Goal: Task Accomplishment & Management: Manage account settings

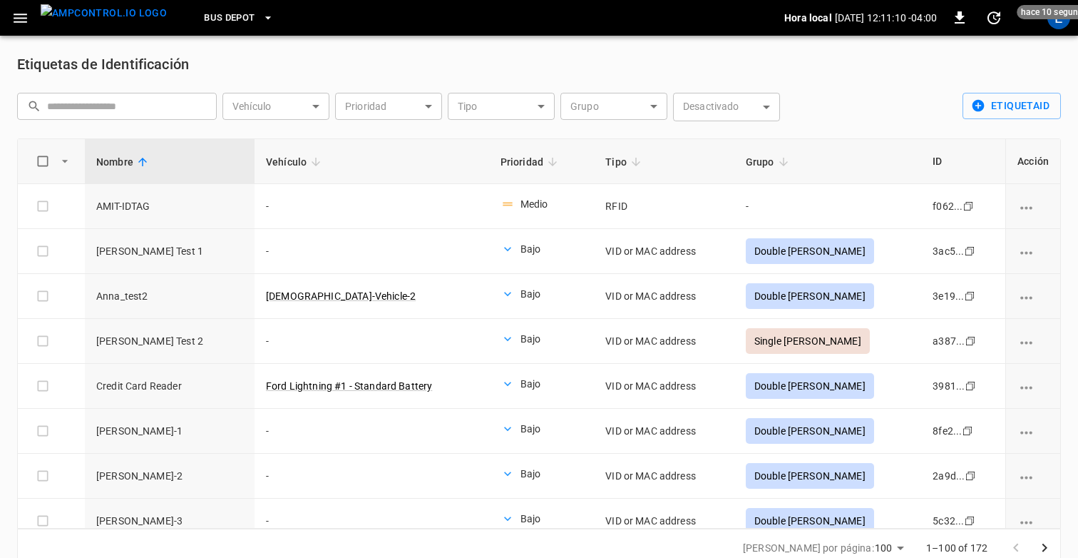
click at [824, 85] on div "​ ​ Vehículo ​ Vehículo Prioridad ​ Prioridad Tipo ​ Tipo Grupo ​ Grupo Desacti…" at bounding box center [539, 107] width 1044 height 63
click at [859, 56] on div "Etiquetas de Identificación" at bounding box center [539, 64] width 1044 height 23
click at [1000, 105] on button "EtiquetaID" at bounding box center [1012, 106] width 98 height 26
click at [993, 153] on li "Importación por lotes" at bounding box center [1006, 160] width 120 height 24
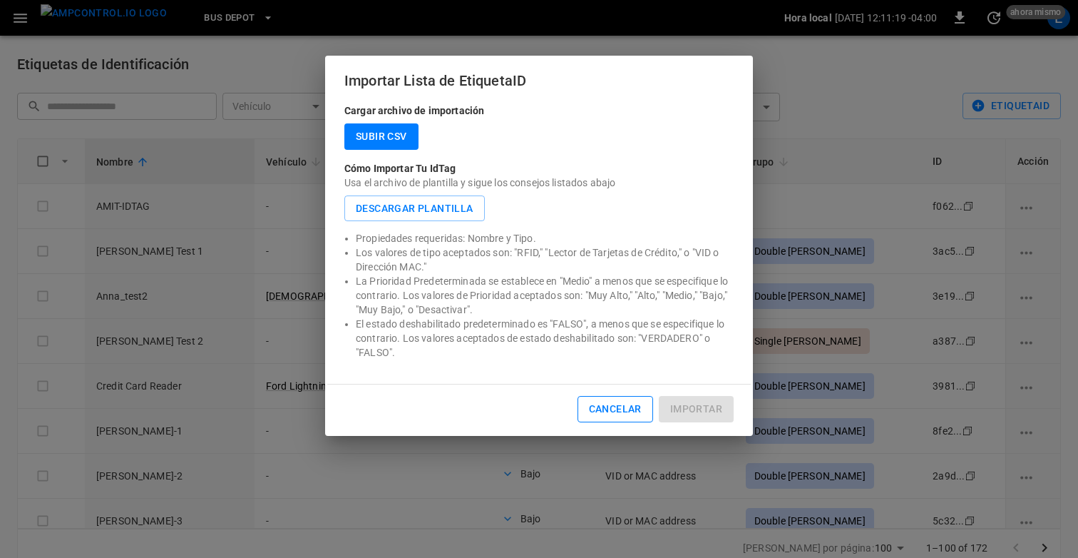
click at [617, 406] on button "Cancelar" at bounding box center [616, 409] width 76 height 26
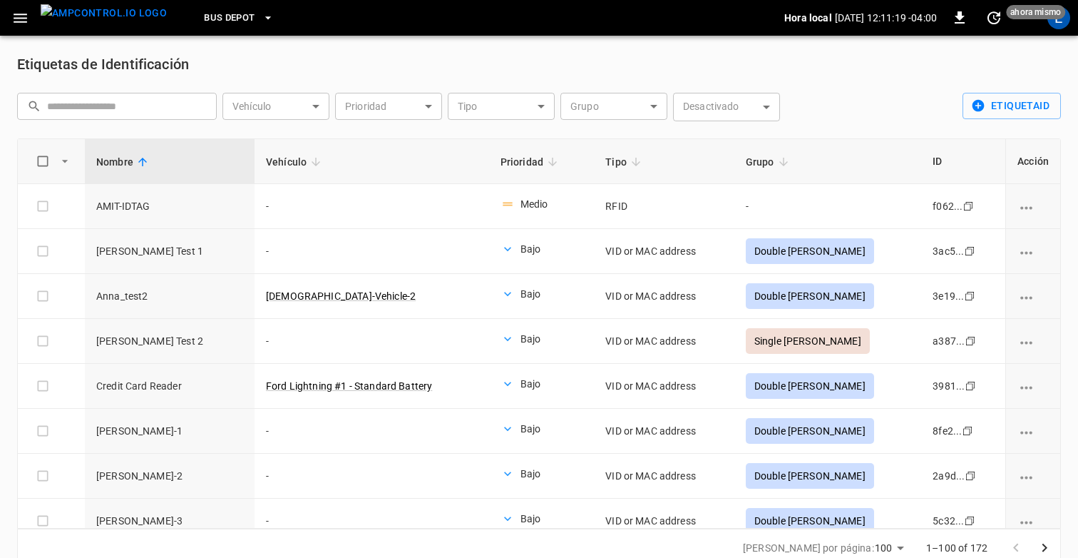
click at [710, 120] on body "Bus Depot Hora local 2025-10-13 12:11:19 -04:00 0 ahora mismo E Etiquetas de Id…" at bounding box center [539, 292] width 1078 height 584
click at [676, 74] on div at bounding box center [539, 279] width 1078 height 558
click at [862, 101] on div "​ ​ Vehículo ​ Vehículo Prioridad ​ Prioridad Tipo ​ Tipo Grupo ​ Grupo Desacti…" at bounding box center [536, 107] width 1050 height 40
click at [989, 108] on button "EtiquetaID" at bounding box center [1012, 106] width 98 height 26
click at [988, 154] on li "Importación por lotes" at bounding box center [1006, 160] width 120 height 24
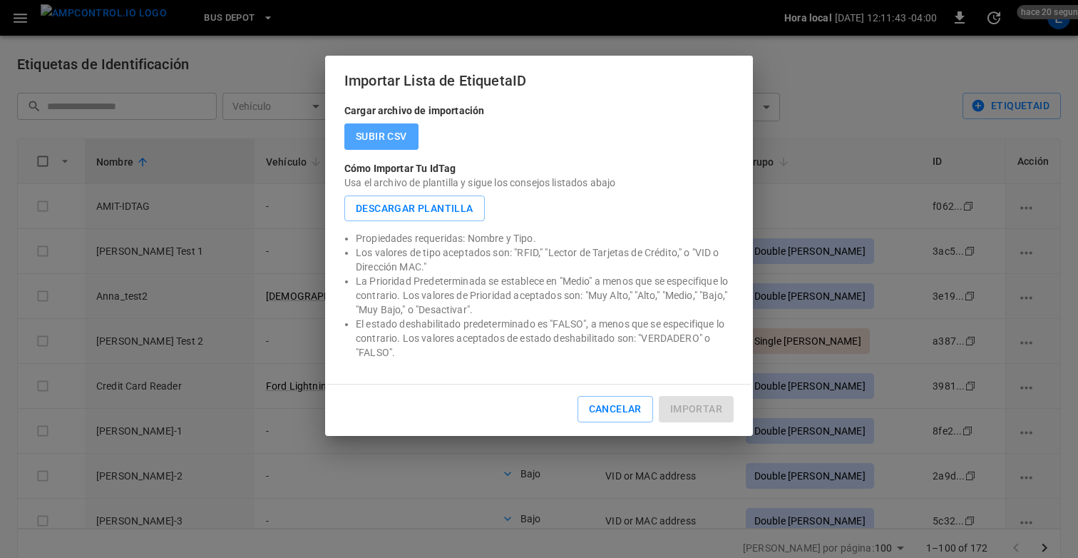
click at [390, 138] on label "Subir CSV" at bounding box center [381, 136] width 74 height 26
click at [0, 0] on input "Subir CSV" at bounding box center [0, 0] width 0 height 0
click at [362, 130] on label "Subir CSV" at bounding box center [381, 136] width 74 height 26
click at [0, 0] on input "Subir CSV" at bounding box center [0, 0] width 0 height 0
click at [362, 130] on label "Subir CSV" at bounding box center [381, 136] width 74 height 26
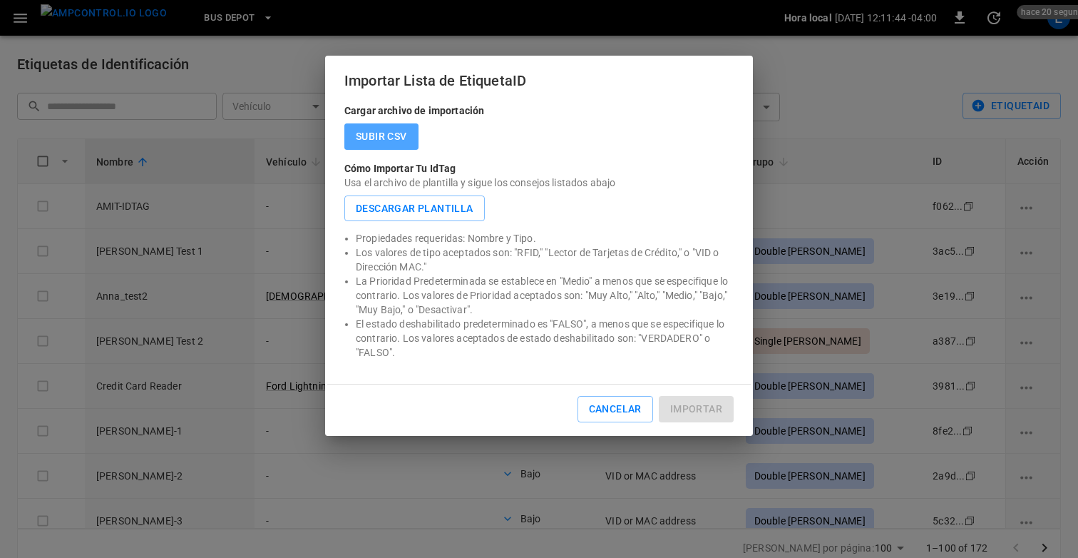
click at [0, 0] on input "Subir CSV" at bounding box center [0, 0] width 0 height 0
click at [362, 130] on label "Subir CSV" at bounding box center [381, 136] width 74 height 26
click at [0, 0] on input "Subir CSV" at bounding box center [0, 0] width 0 height 0
click at [362, 130] on label "Subir CSV" at bounding box center [381, 136] width 74 height 26
click at [0, 0] on input "Subir CSV" at bounding box center [0, 0] width 0 height 0
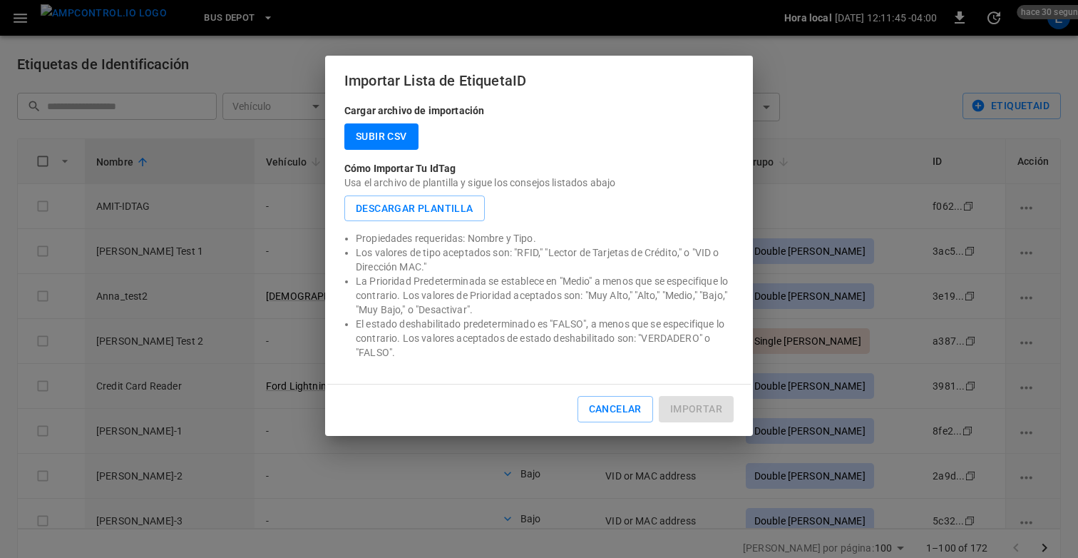
click at [362, 130] on label "Subir CSV" at bounding box center [381, 136] width 74 height 26
click at [0, 0] on input "Subir CSV" at bounding box center [0, 0] width 0 height 0
click at [362, 130] on label "Subir CSV" at bounding box center [381, 136] width 74 height 26
click at [0, 0] on input "Subir CSV" at bounding box center [0, 0] width 0 height 0
click at [362, 130] on label "Subir CSV" at bounding box center [381, 136] width 74 height 26
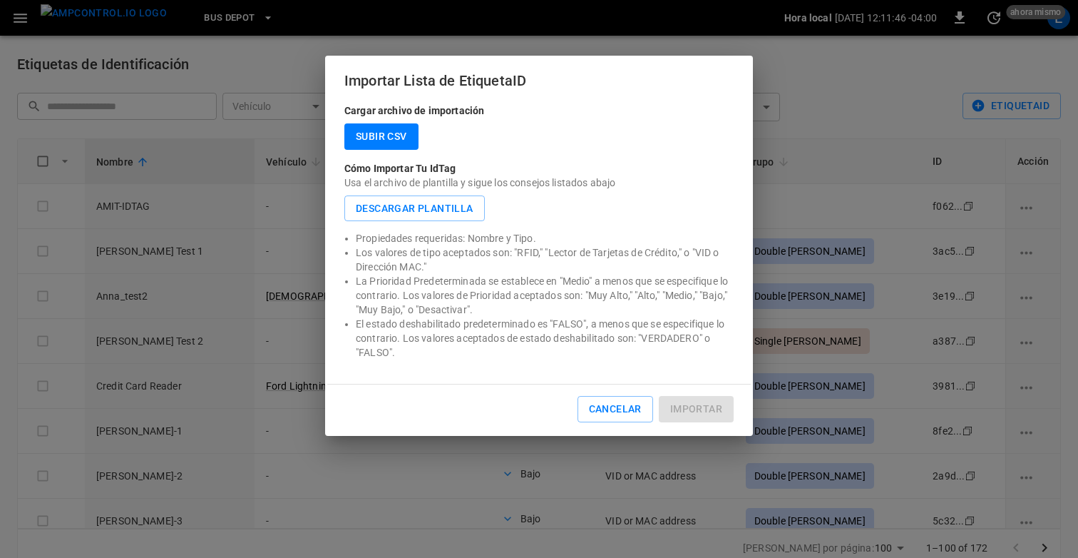
click at [0, 0] on input "Subir CSV" at bounding box center [0, 0] width 0 height 0
click at [495, 126] on div "Subir CSV" at bounding box center [538, 136] width 389 height 26
click at [382, 146] on label "Subir CSV" at bounding box center [381, 136] width 74 height 26
click at [0, 0] on input "Subir CSV" at bounding box center [0, 0] width 0 height 0
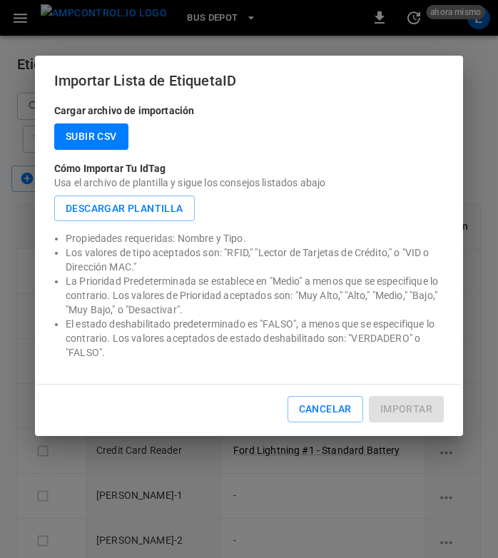
click at [91, 133] on label "Subir CSV" at bounding box center [91, 136] width 74 height 26
click at [0, 0] on input "Subir CSV" at bounding box center [0, 0] width 0 height 0
click at [325, 407] on button "Cancelar" at bounding box center [325, 409] width 76 height 26
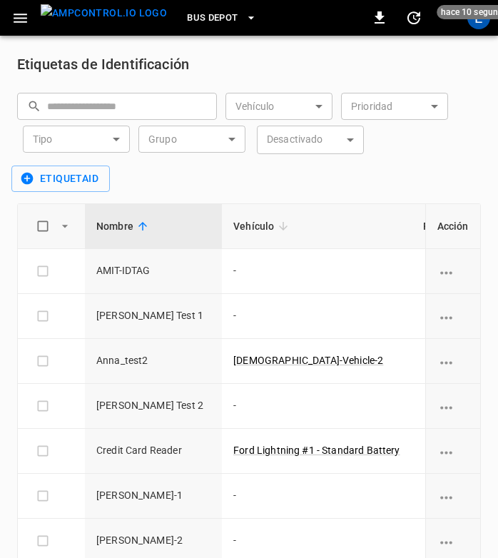
click at [480, 58] on div "Etiquetas de Identificación" at bounding box center [249, 64] width 464 height 23
click at [474, 21] on div "E" at bounding box center [478, 17] width 23 height 23
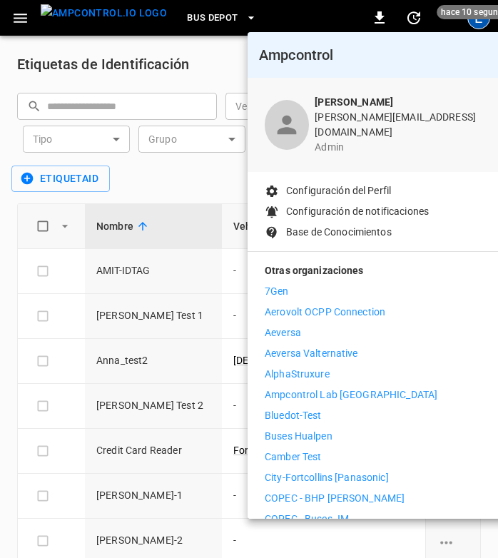
click at [318, 183] on p "Configuración del Perfil" at bounding box center [338, 190] width 105 height 15
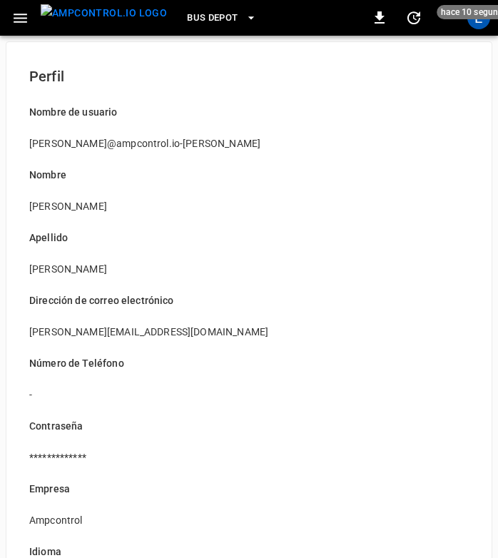
scroll to position [175, 0]
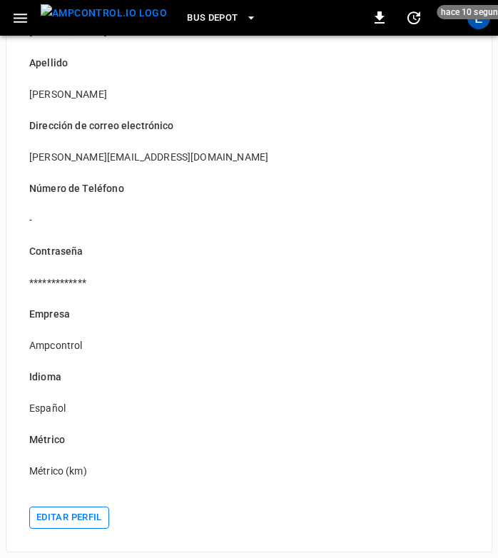
click at [69, 521] on button "Editar perfil" at bounding box center [69, 517] width 80 height 22
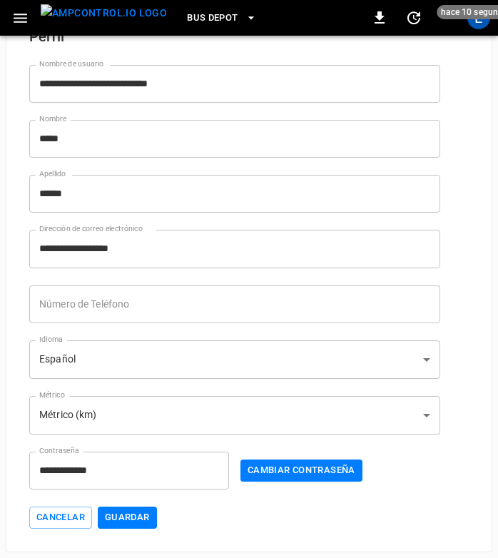
scroll to position [39, 0]
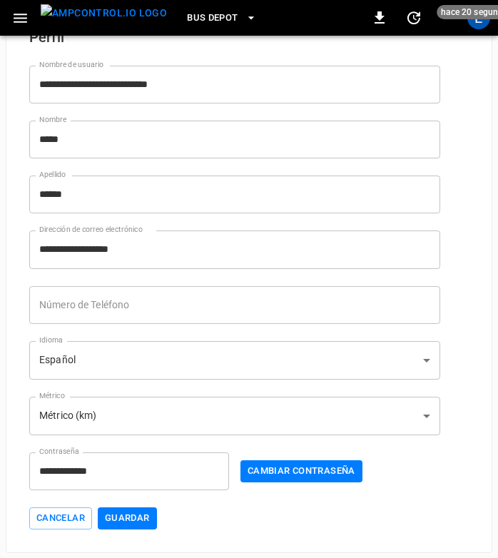
click at [114, 354] on body "**********" at bounding box center [249, 257] width 498 height 592
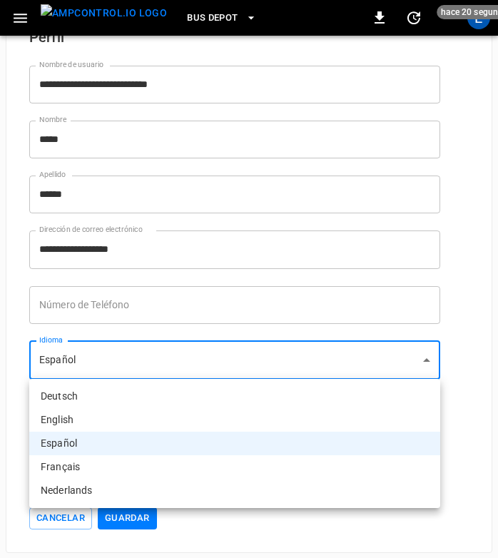
click at [92, 416] on li "English" at bounding box center [234, 420] width 411 height 24
type input "**"
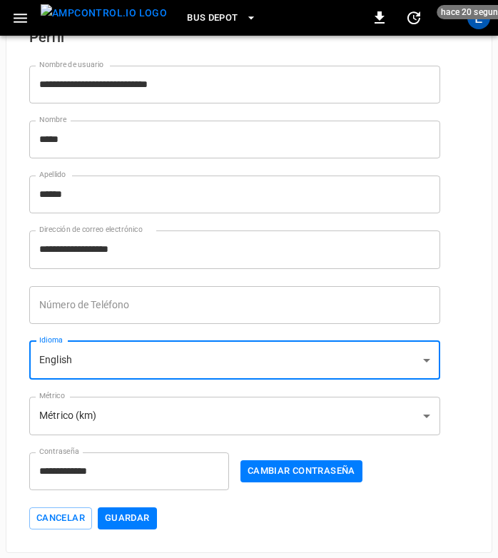
click at [128, 515] on button "Guardar" at bounding box center [127, 518] width 59 height 22
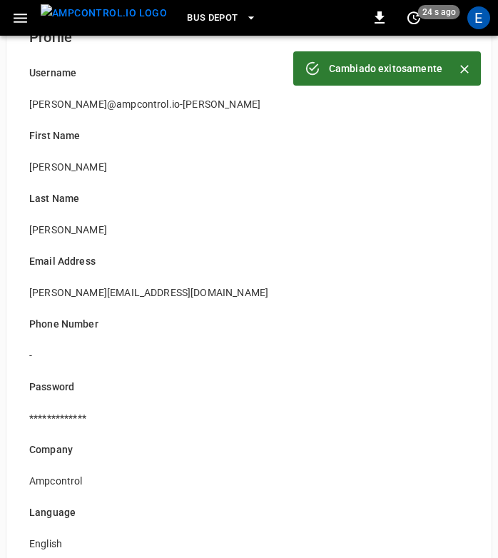
click at [18, 20] on icon "button" at bounding box center [20, 18] width 18 height 18
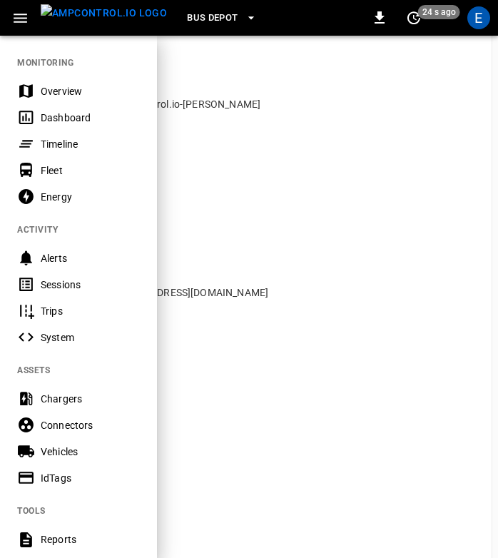
click at [71, 469] on div "IdTags" at bounding box center [78, 477] width 157 height 26
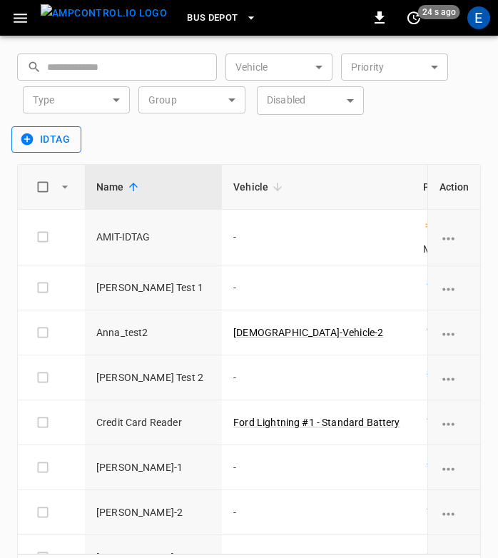
click at [65, 135] on button "idTag" at bounding box center [46, 139] width 70 height 26
click at [49, 189] on li "Bulk Import" at bounding box center [48, 193] width 75 height 24
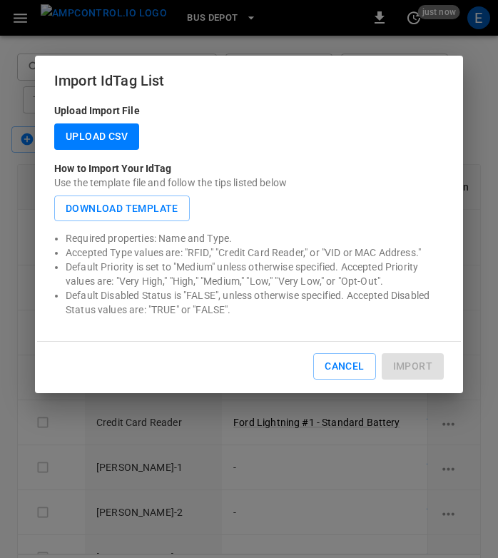
click at [96, 122] on div "Upload Import File Upload CSV How to Import Your IdTag Use the template file an…" at bounding box center [249, 221] width 424 height 237
click at [96, 133] on label "Upload CSV" at bounding box center [96, 136] width 85 height 26
click at [0, 0] on input "Upload CSV" at bounding box center [0, 0] width 0 height 0
click at [96, 133] on label "Upload CSV" at bounding box center [96, 136] width 85 height 26
click at [0, 0] on input "Upload CSV" at bounding box center [0, 0] width 0 height 0
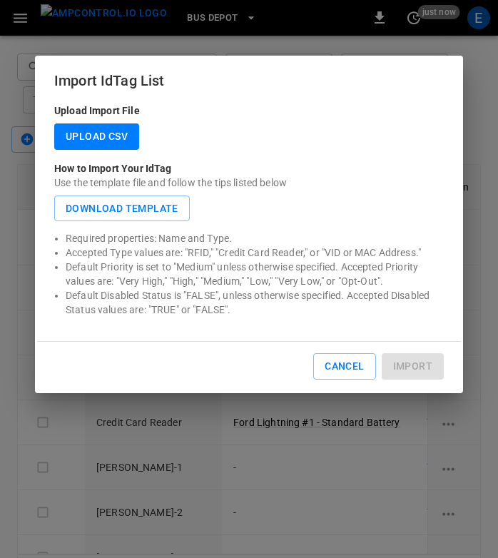
click at [96, 133] on label "Upload CSV" at bounding box center [96, 136] width 85 height 26
click at [0, 0] on input "Upload CSV" at bounding box center [0, 0] width 0 height 0
click at [96, 133] on label "Upload CSV" at bounding box center [96, 136] width 85 height 26
click at [0, 0] on input "Upload CSV" at bounding box center [0, 0] width 0 height 0
click at [96, 133] on label "Upload CSV" at bounding box center [96, 136] width 85 height 26
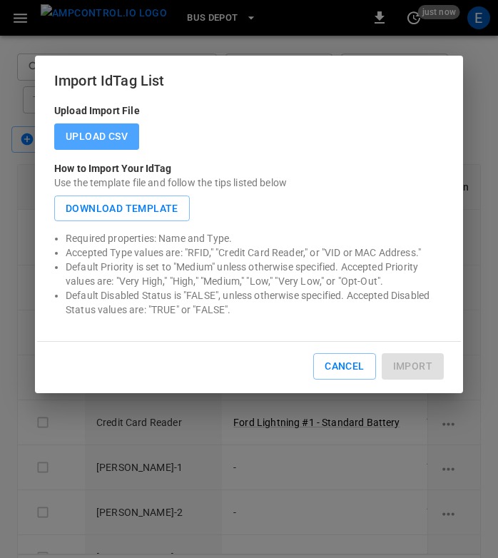
click at [0, 0] on input "Upload CSV" at bounding box center [0, 0] width 0 height 0
click at [96, 133] on label "Upload CSV" at bounding box center [96, 136] width 85 height 26
click at [0, 0] on input "Upload CSV" at bounding box center [0, 0] width 0 height 0
click at [235, 123] on div "Upload Import File Upload CSV How to Import Your IdTag Use the template file an…" at bounding box center [249, 221] width 424 height 237
click at [87, 132] on label "Upload CSV" at bounding box center [96, 136] width 85 height 26
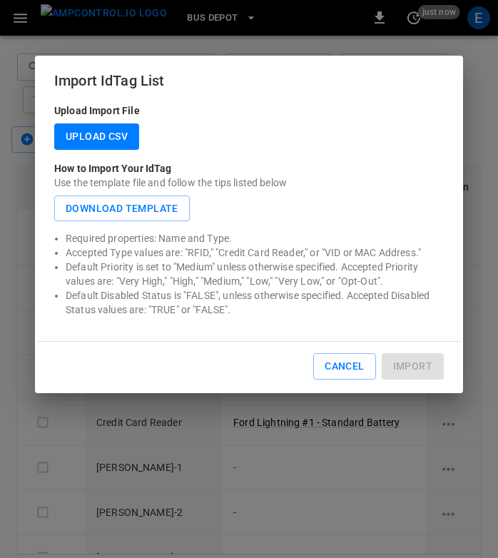
click at [0, 0] on input "Upload CSV" at bounding box center [0, 0] width 0 height 0
click at [87, 132] on label "Upload CSV" at bounding box center [96, 136] width 85 height 26
click at [0, 0] on input "Upload CSV" at bounding box center [0, 0] width 0 height 0
click at [87, 132] on label "Upload CSV" at bounding box center [96, 136] width 85 height 26
click at [0, 0] on input "Upload CSV" at bounding box center [0, 0] width 0 height 0
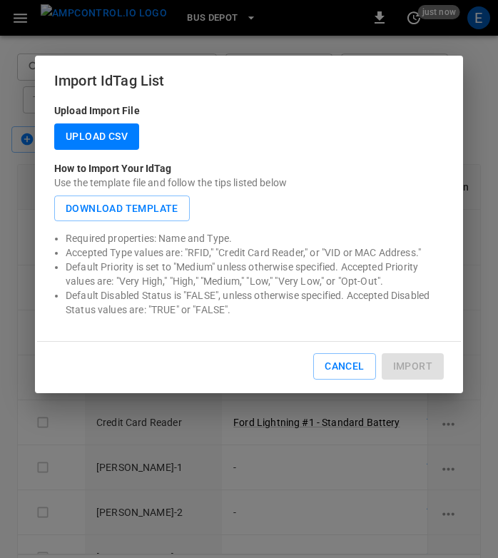
click at [87, 132] on label "Upload CSV" at bounding box center [96, 136] width 85 height 26
click at [0, 0] on input "Upload CSV" at bounding box center [0, 0] width 0 height 0
click at [86, 127] on label "Upload CSV" at bounding box center [96, 136] width 85 height 26
click at [0, 0] on input "Upload CSV" at bounding box center [0, 0] width 0 height 0
click at [86, 127] on label "Upload CSV" at bounding box center [96, 136] width 85 height 26
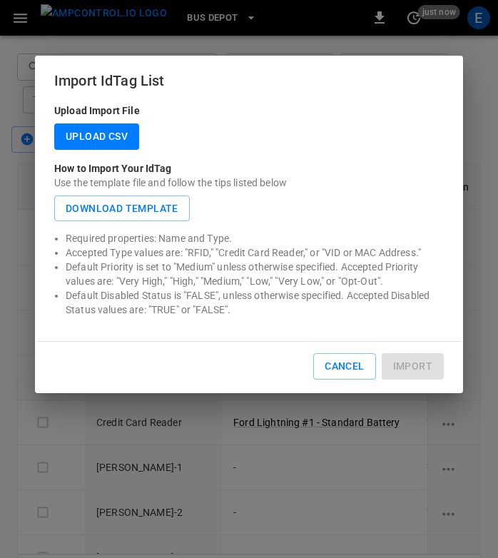
click at [0, 0] on input "Upload CSV" at bounding box center [0, 0] width 0 height 0
click at [86, 127] on label "Upload CSV" at bounding box center [96, 136] width 85 height 26
click at [0, 0] on input "Upload CSV" at bounding box center [0, 0] width 0 height 0
click at [299, 145] on div "Upload CSV" at bounding box center [248, 136] width 389 height 26
click at [170, 89] on h2 "Import IdTag List" at bounding box center [249, 81] width 424 height 46
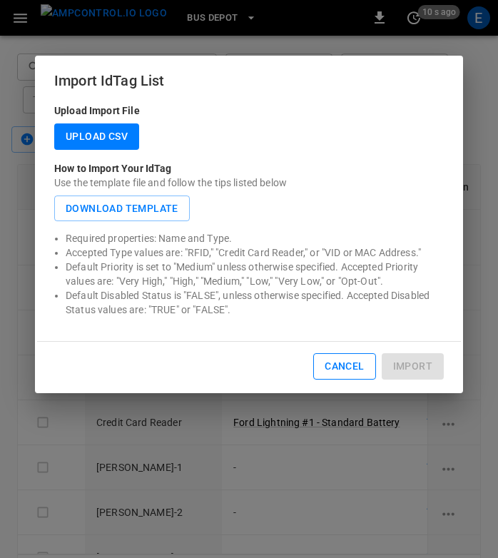
click at [350, 368] on button "Cancel" at bounding box center [344, 366] width 62 height 26
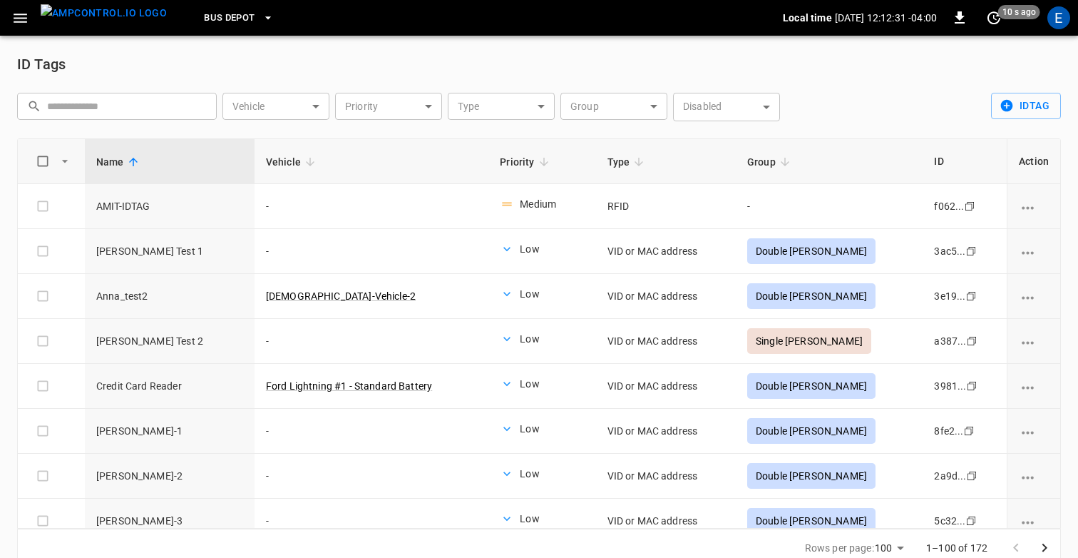
click at [878, 117] on div "​ ​ Vehicle ​ Vehicle Priority ​ Priority Type ​ Type Group ​ Group Disabled ​ …" at bounding box center [536, 107] width 1050 height 40
click at [1035, 96] on button "idTag" at bounding box center [1026, 106] width 70 height 26
click at [1018, 155] on li "Bulk Import" at bounding box center [1029, 160] width 75 height 24
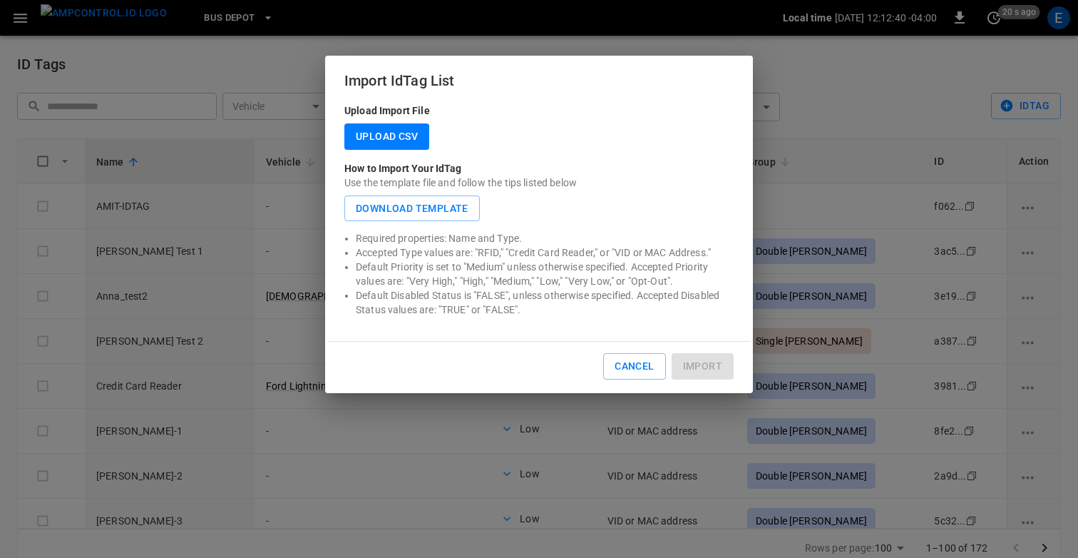
click at [406, 141] on label "Upload CSV" at bounding box center [386, 136] width 85 height 26
click at [0, 0] on input "Upload CSV" at bounding box center [0, 0] width 0 height 0
click at [643, 370] on button "Cancel" at bounding box center [634, 366] width 62 height 26
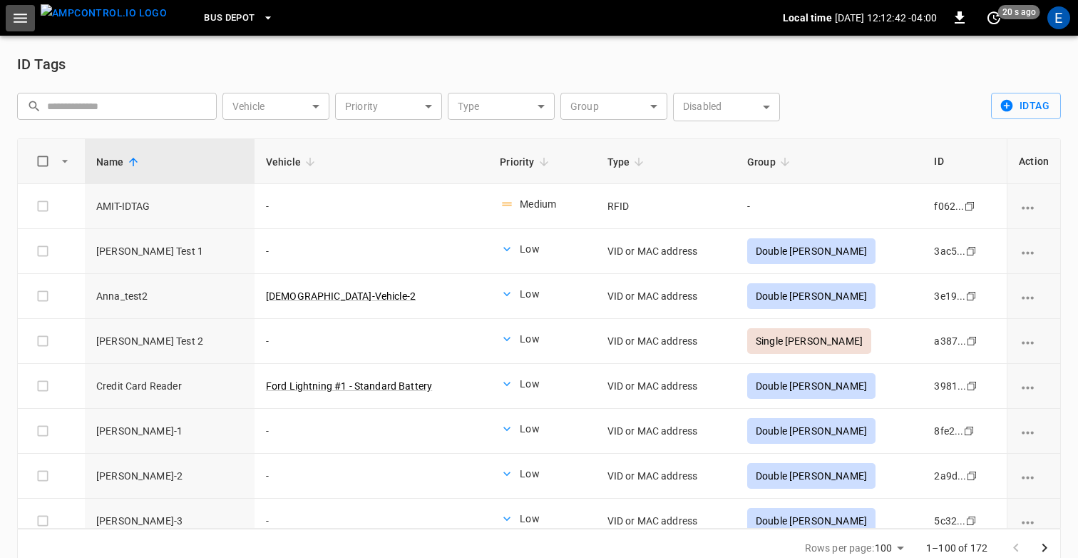
click at [14, 20] on icon "button" at bounding box center [20, 18] width 18 height 18
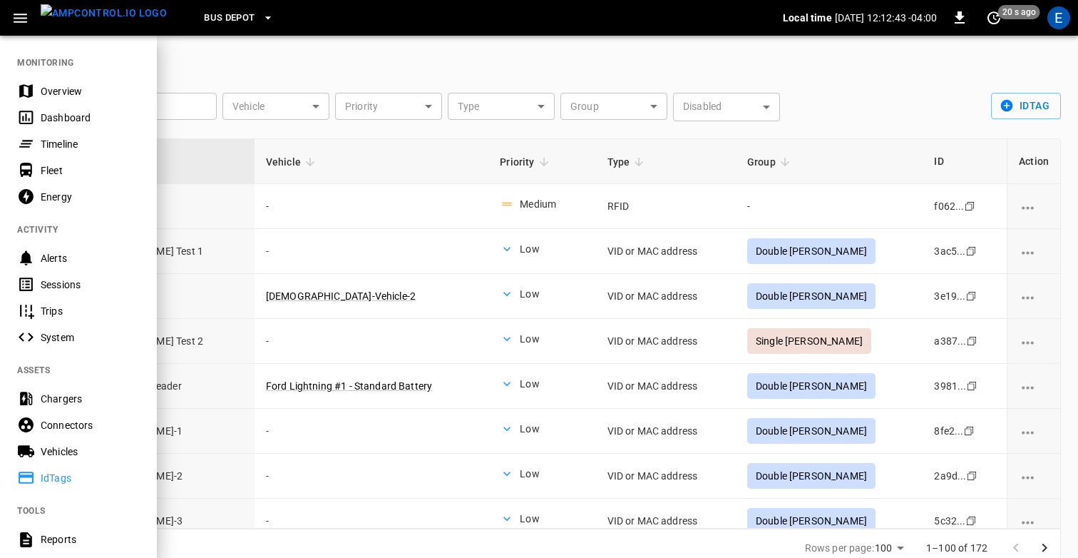
click at [281, 71] on div at bounding box center [539, 279] width 1078 height 558
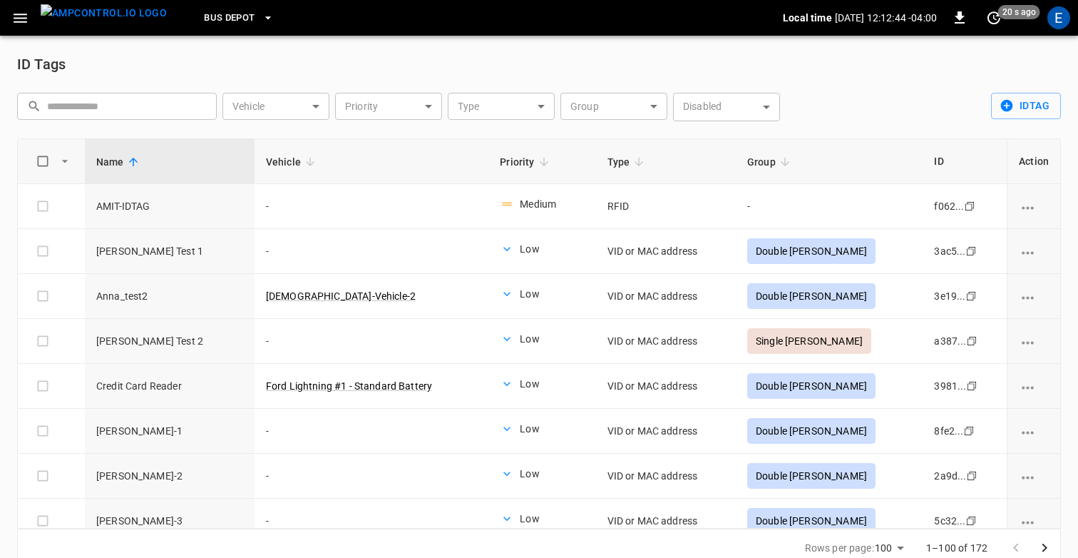
click at [405, 79] on div "​ ​ Vehicle ​ Vehicle Priority ​ Priority Type ​ Type Group ​ Group Disabled ​ …" at bounding box center [539, 107] width 1044 height 63
click at [899, 98] on div "​ ​ Vehicle ​ Vehicle Priority ​ Priority Type ​ Type Group ​ Group Disabled ​ …" at bounding box center [536, 107] width 1050 height 40
click at [824, 76] on div "​ ​ Vehicle ​ Vehicle Priority ​ Priority Type ​ Type Group ​ Group Disabled ​ …" at bounding box center [539, 107] width 1044 height 63
